Goal: Task Accomplishment & Management: Complete application form

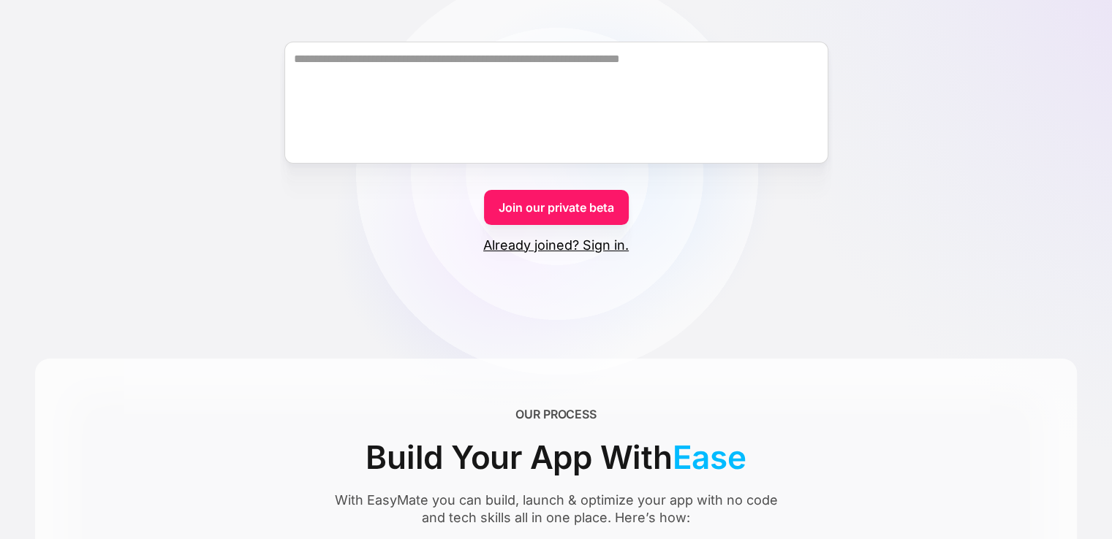
scroll to position [219, 0]
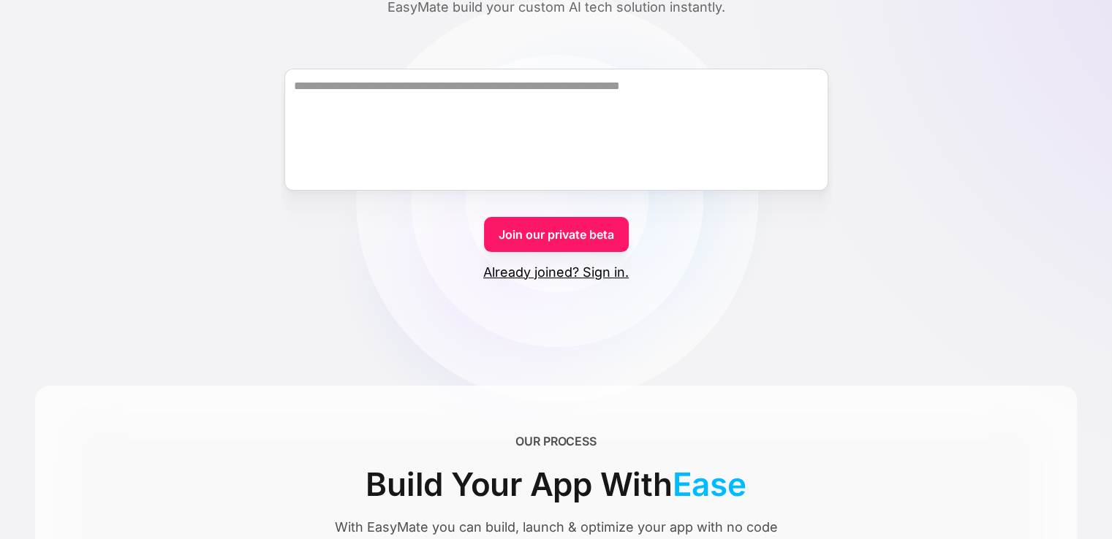
click at [607, 270] on link "Already joined? Sign in." at bounding box center [555, 273] width 145 height 18
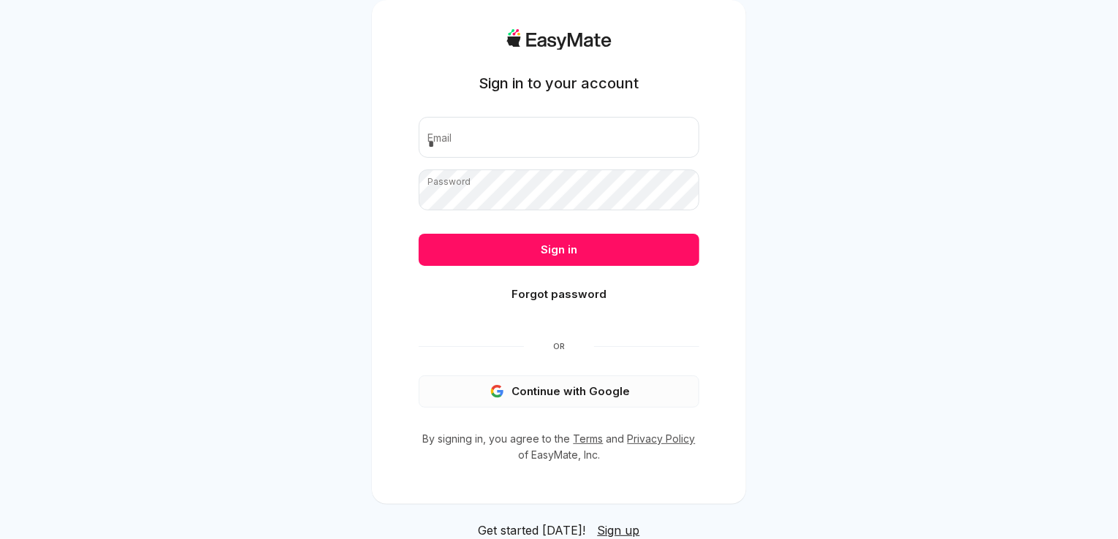
click at [545, 392] on button "Continue with Google" at bounding box center [559, 392] width 281 height 32
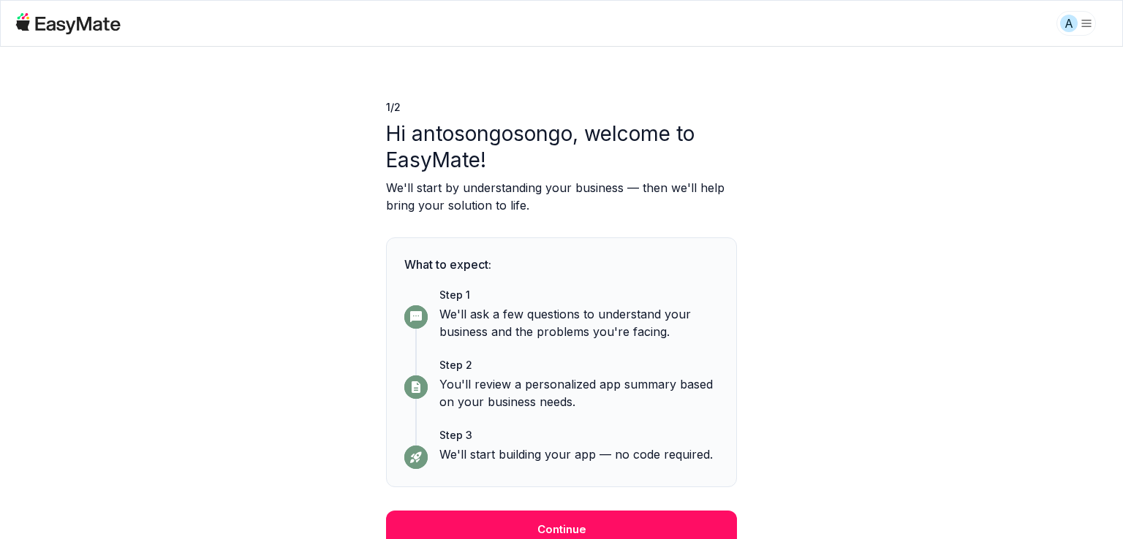
scroll to position [20, 0]
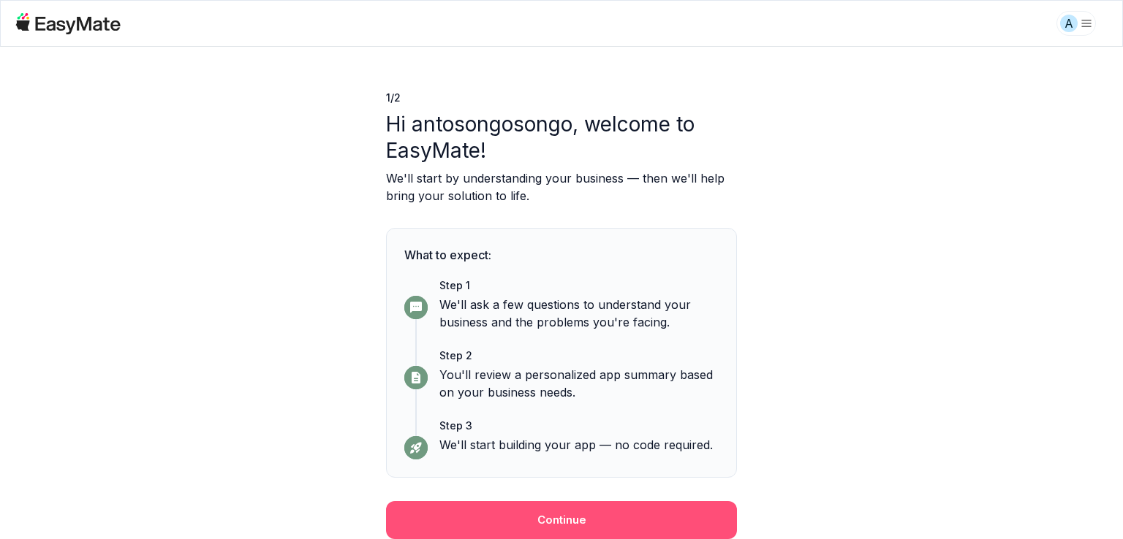
click at [637, 517] on button "Continue" at bounding box center [561, 520] width 351 height 38
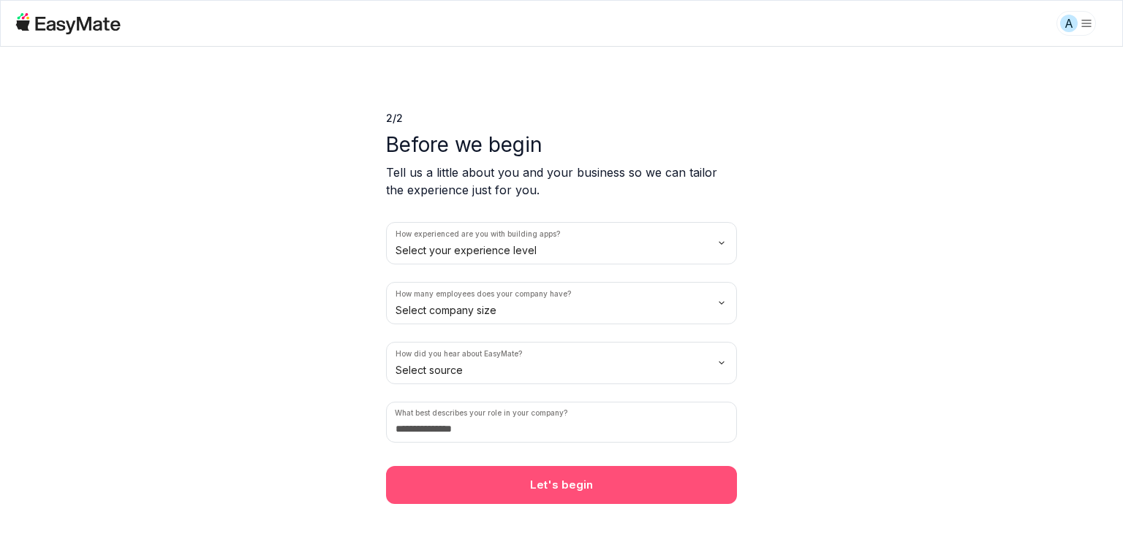
click at [630, 486] on button "Let's begin" at bounding box center [561, 485] width 351 height 38
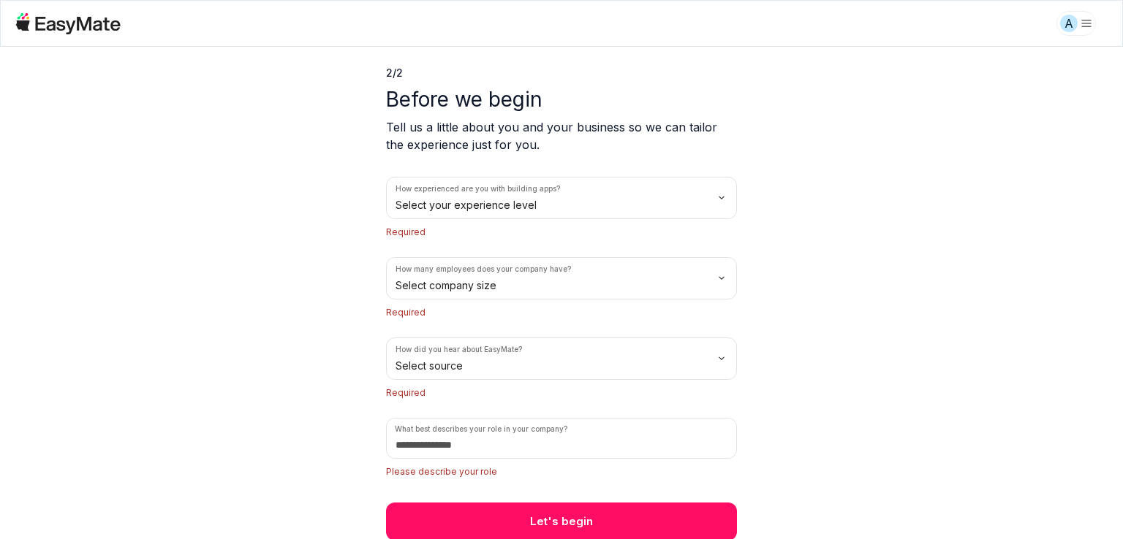
scroll to position [46, 0]
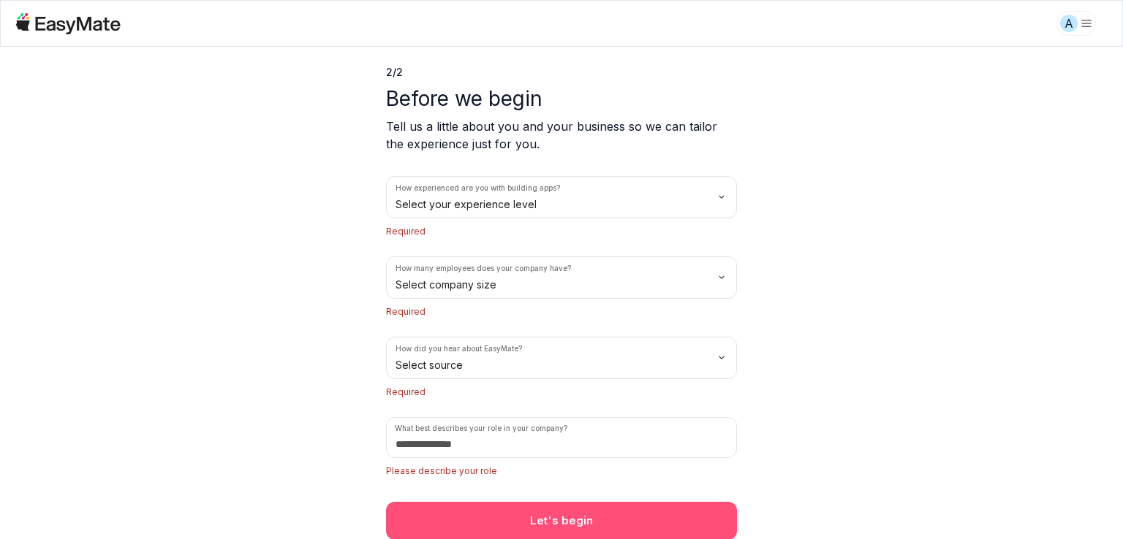
click at [605, 515] on button "Let's begin" at bounding box center [561, 521] width 351 height 38
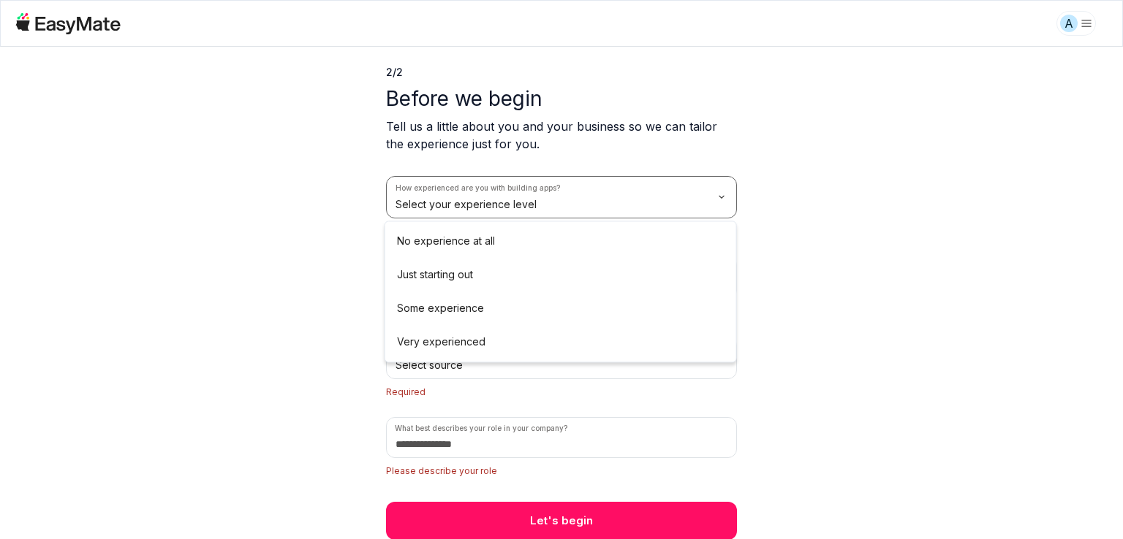
click at [721, 197] on html "A 2 / 2 Before we begin Tell us a little about you and your business so we can …" at bounding box center [561, 269] width 1123 height 539
click at [832, 180] on html "A 2 / 2 Before we begin Tell us a little about you and your business so we can …" at bounding box center [561, 269] width 1123 height 539
